Goal: Navigation & Orientation: Understand site structure

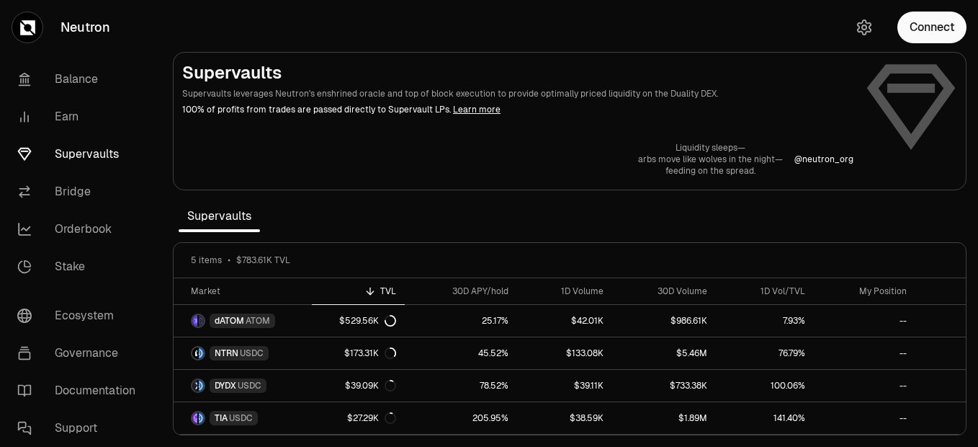
click at [619, 210] on section "Supervaults Supervaults leverages Neutron's enshrined oracle and top of block e…" at bounding box center [569, 223] width 817 height 447
click at [63, 113] on link "Earn" at bounding box center [81, 116] width 150 height 37
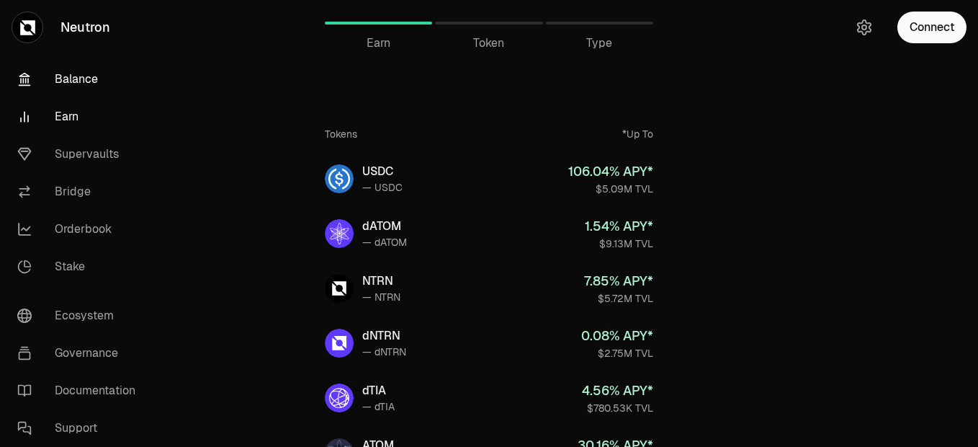
click at [82, 80] on link "Balance" at bounding box center [81, 78] width 150 height 37
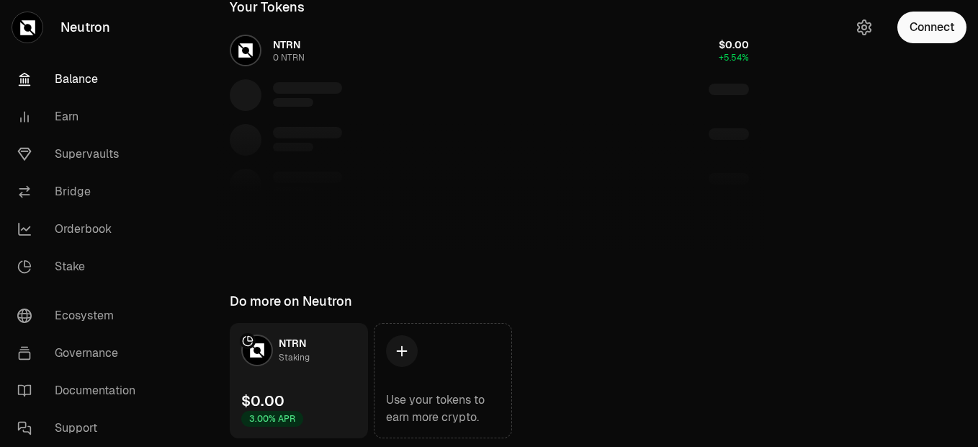
scroll to position [337, 0]
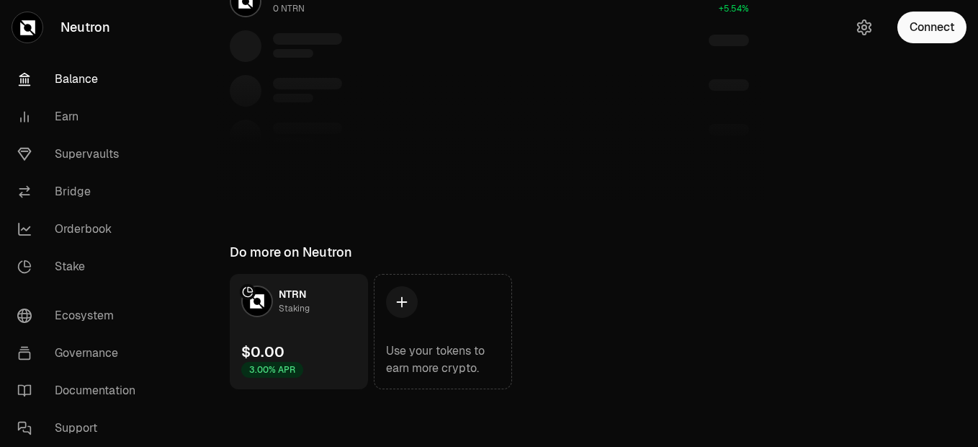
click at [22, 29] on icon at bounding box center [27, 27] width 15 height 15
click at [93, 151] on link "Supervaults" at bounding box center [81, 153] width 150 height 37
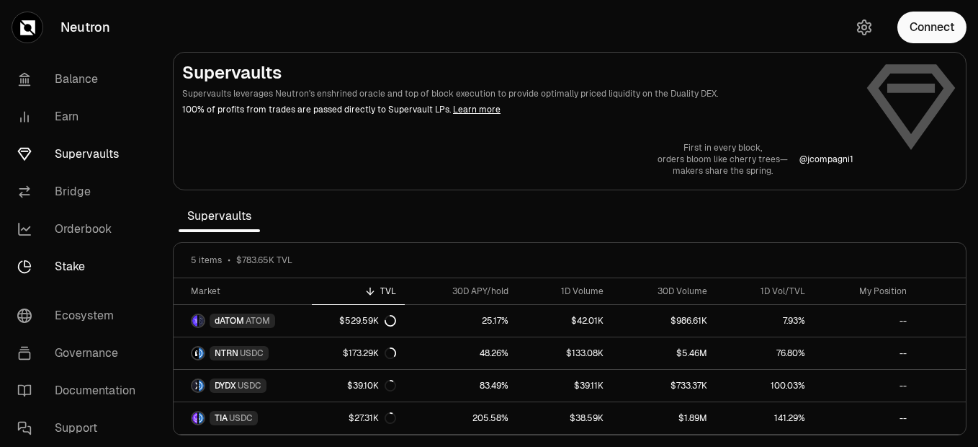
click at [81, 267] on link "Stake" at bounding box center [81, 266] width 150 height 37
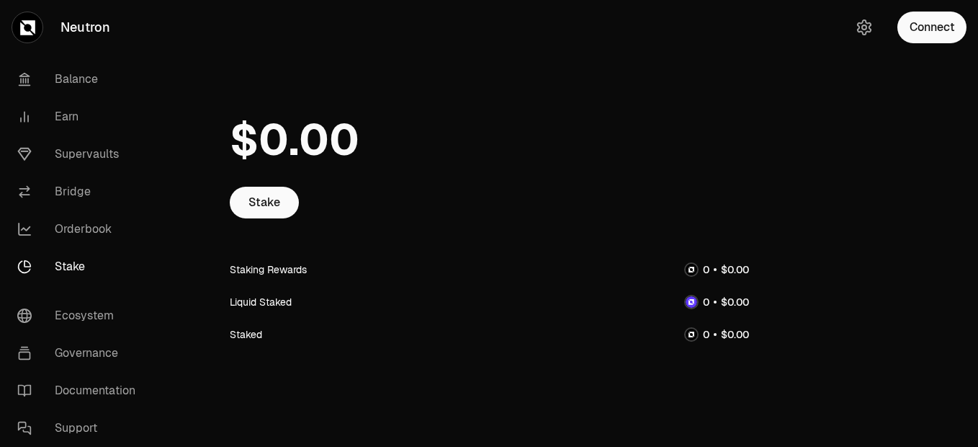
scroll to position [30, 0]
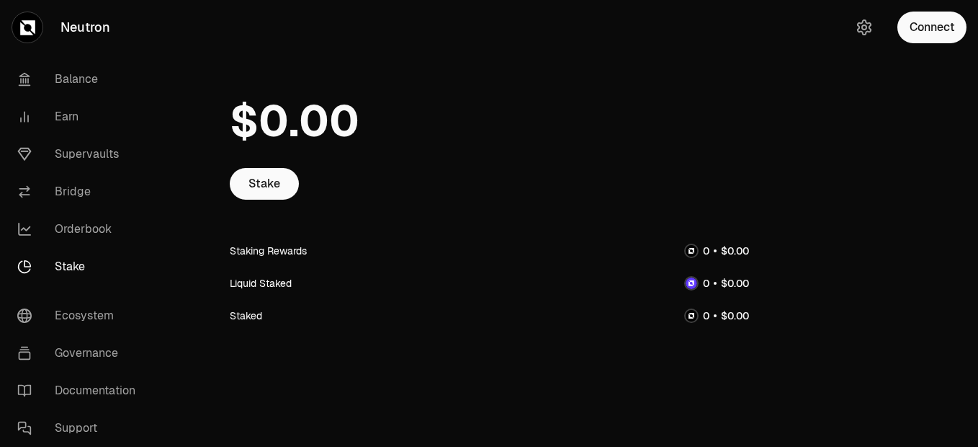
click at [84, 32] on link "Neutron" at bounding box center [80, 27] width 161 height 55
